Goal: Task Accomplishment & Management: Manage account settings

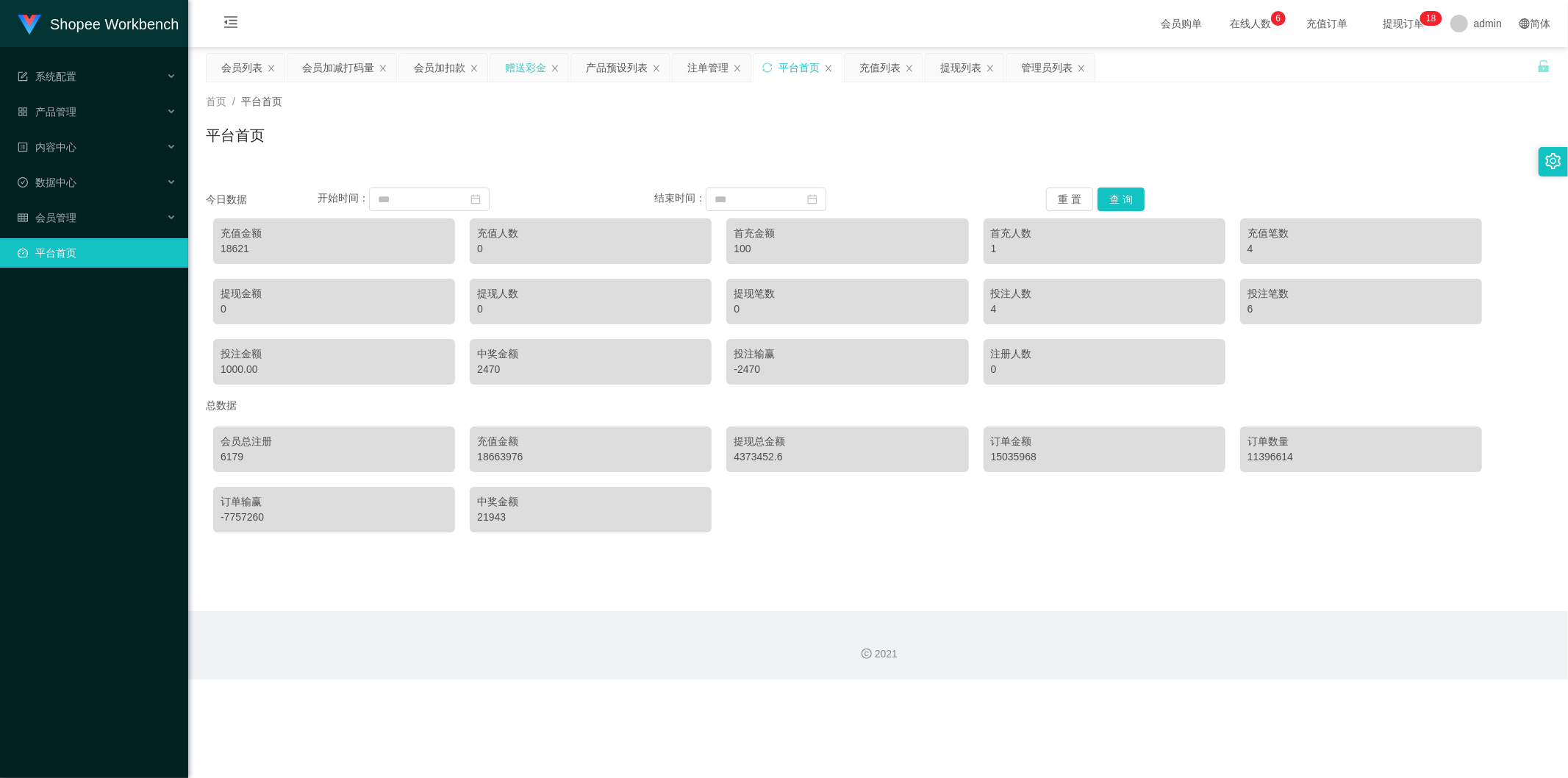
click at [532, 72] on div "赠送彩金" at bounding box center [525, 67] width 41 height 28
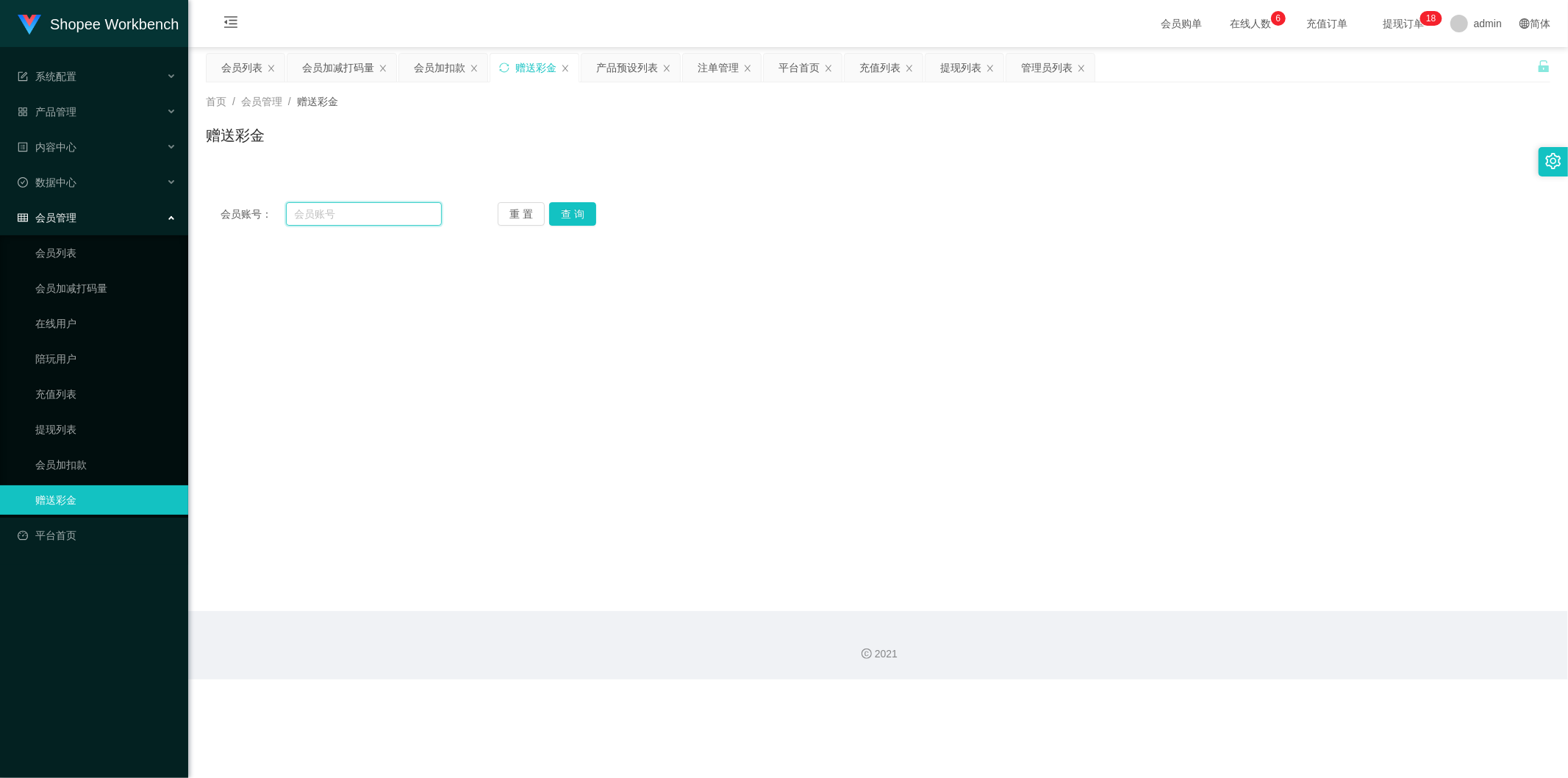
click at [332, 215] on input "text" at bounding box center [364, 214] width 157 height 23
paste input "[PERSON_NAME]"
type input "[PERSON_NAME]"
click at [582, 216] on button "查 询" at bounding box center [573, 214] width 47 height 23
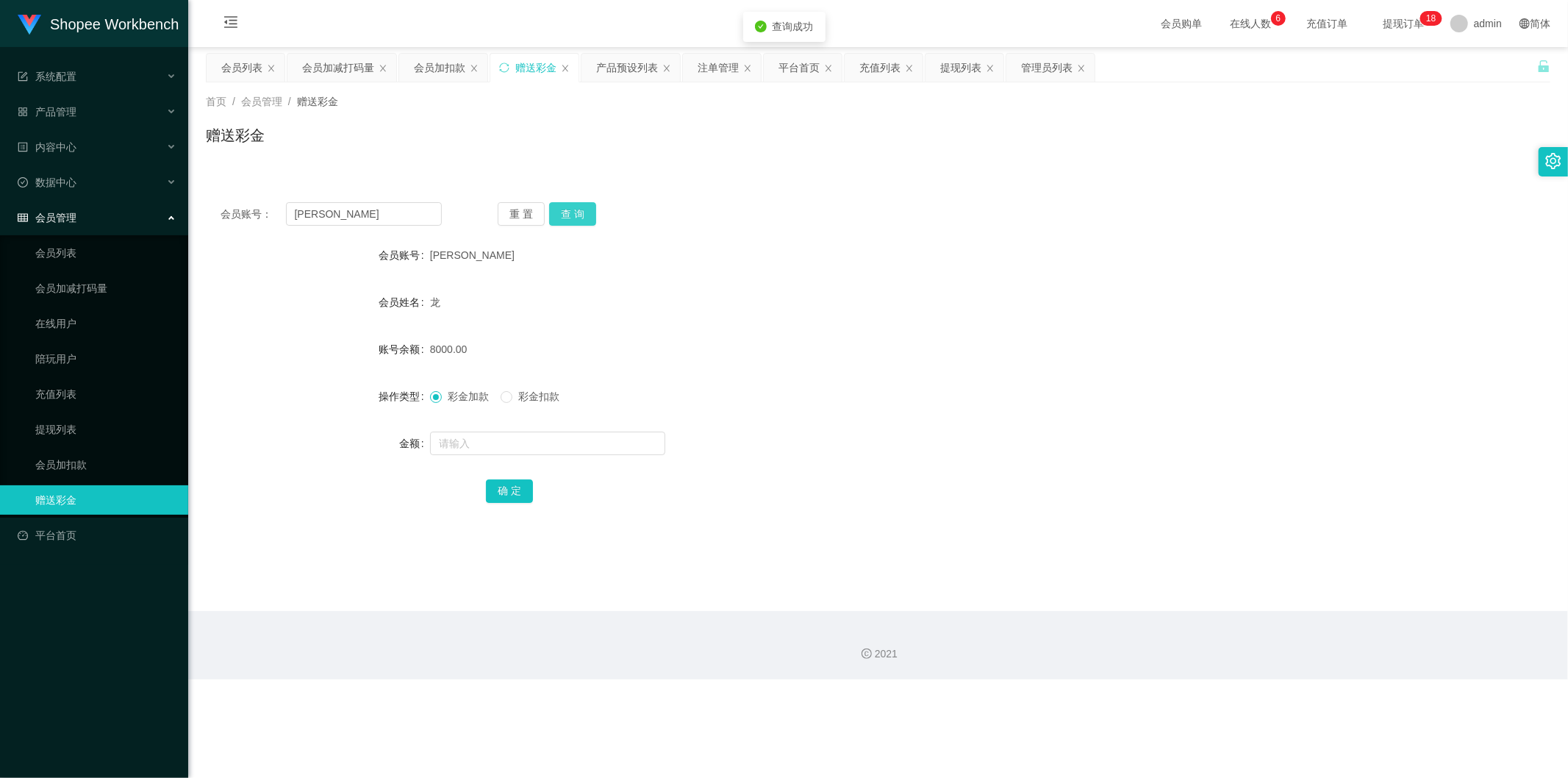
click at [576, 210] on button "查 询" at bounding box center [573, 214] width 47 height 23
click at [502, 450] on input "text" at bounding box center [548, 443] width 236 height 23
type input "7000"
click at [504, 486] on button "确 定" at bounding box center [510, 491] width 47 height 23
click at [245, 64] on div "会员列表" at bounding box center [241, 67] width 41 height 28
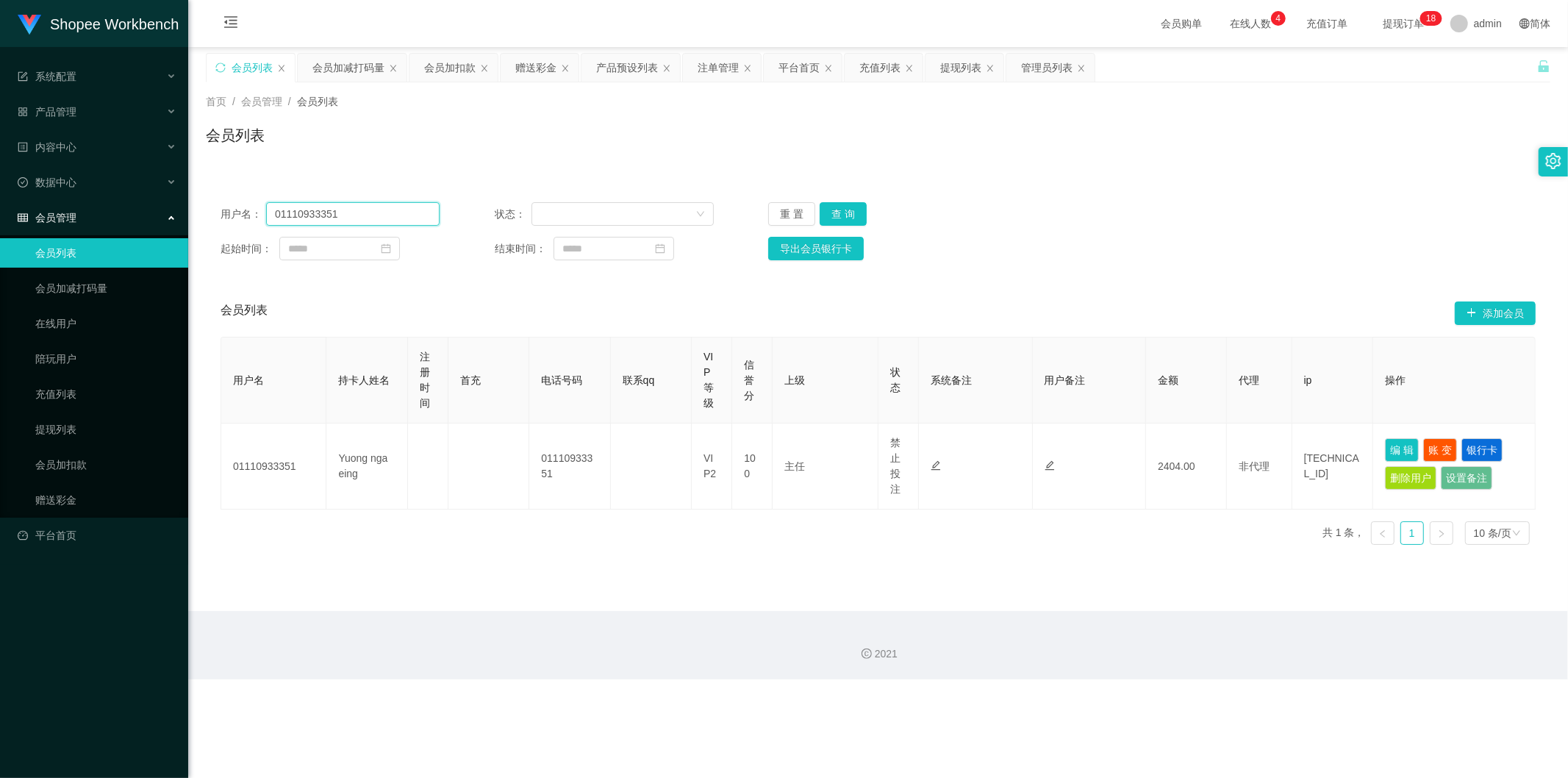
click at [361, 219] on input "01110933351" at bounding box center [352, 214] width 174 height 23
paste input "hanzi3923"
type input "hanzi3923"
click at [833, 216] on button "查 询" at bounding box center [844, 214] width 47 height 23
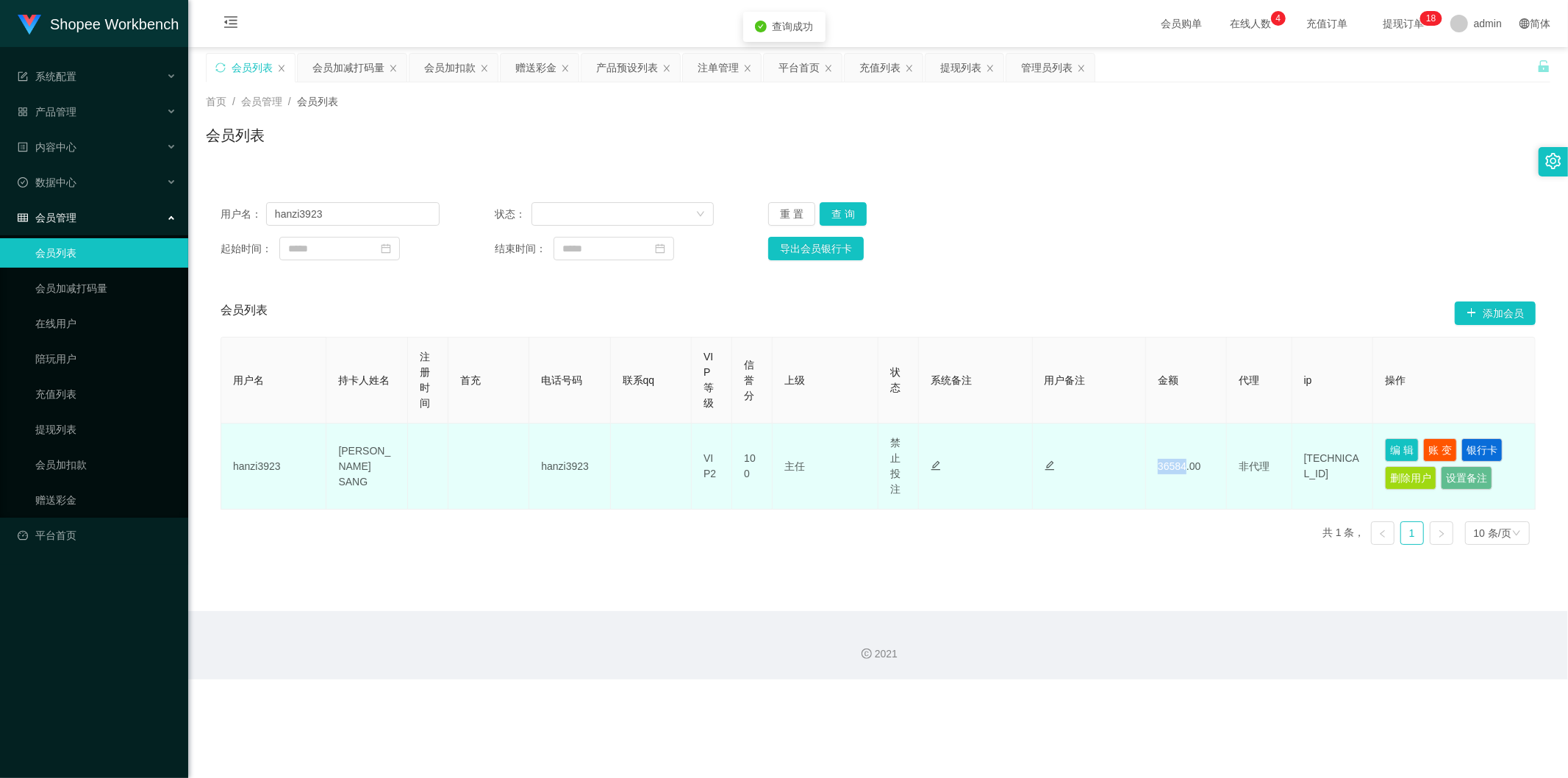
drag, startPoint x: 1179, startPoint y: 464, endPoint x: 1145, endPoint y: 459, distance: 34.4
click at [1146, 464] on td "36584.00" at bounding box center [1186, 466] width 80 height 86
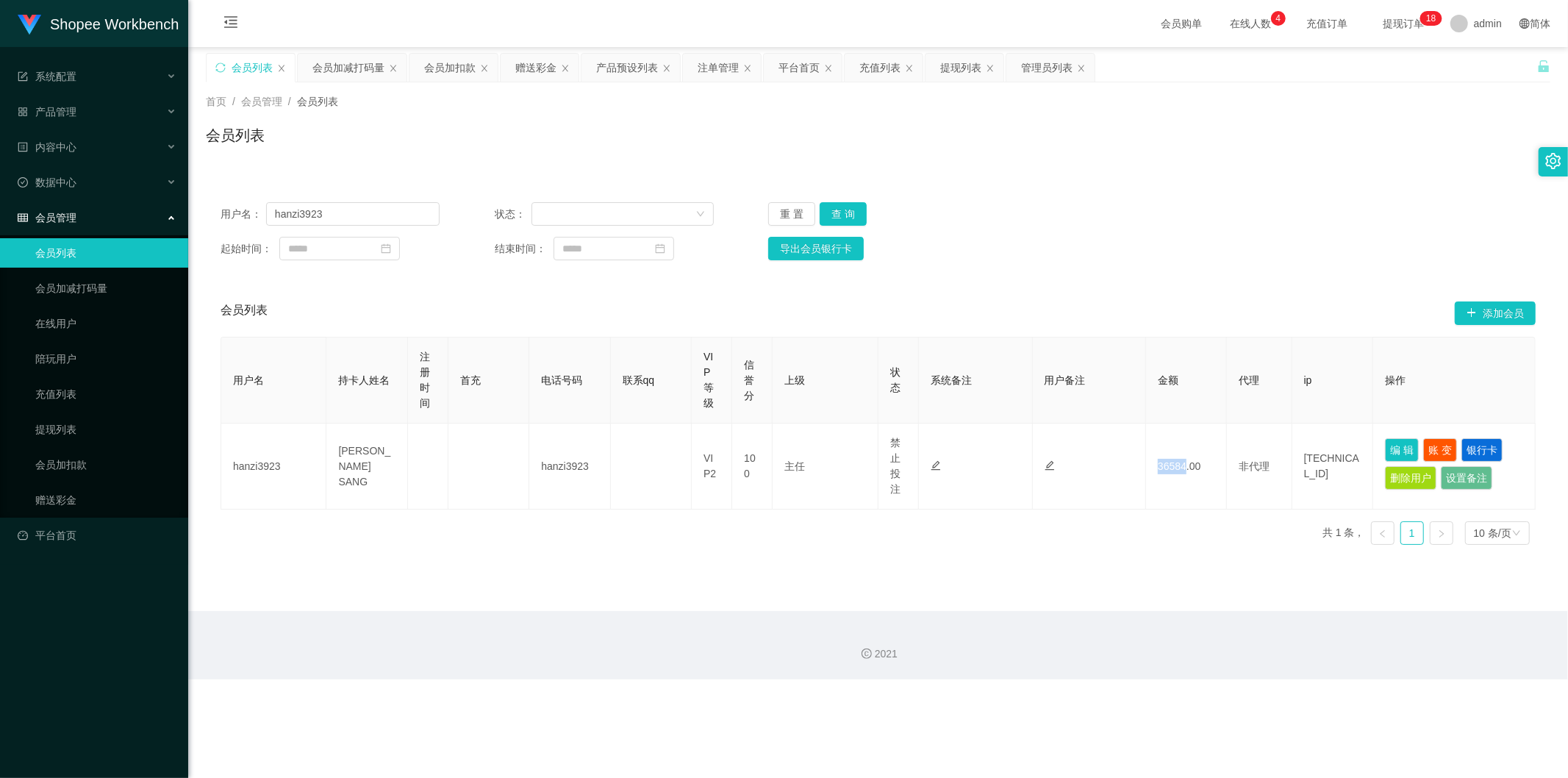
copy td "36584"
